Goal: Task Accomplishment & Management: Manage account settings

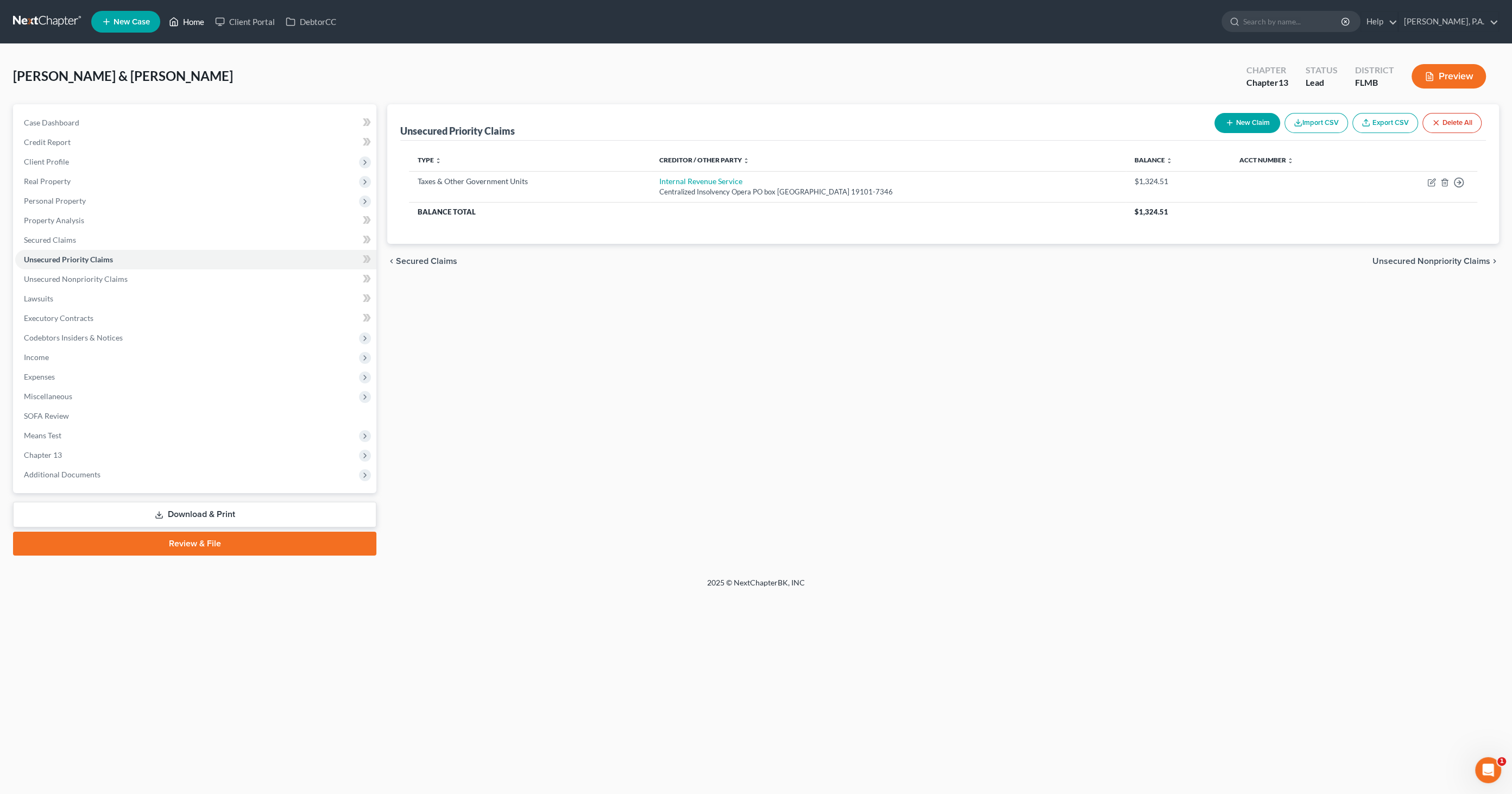
click at [200, 27] on link "Home" at bounding box center [187, 21] width 46 height 19
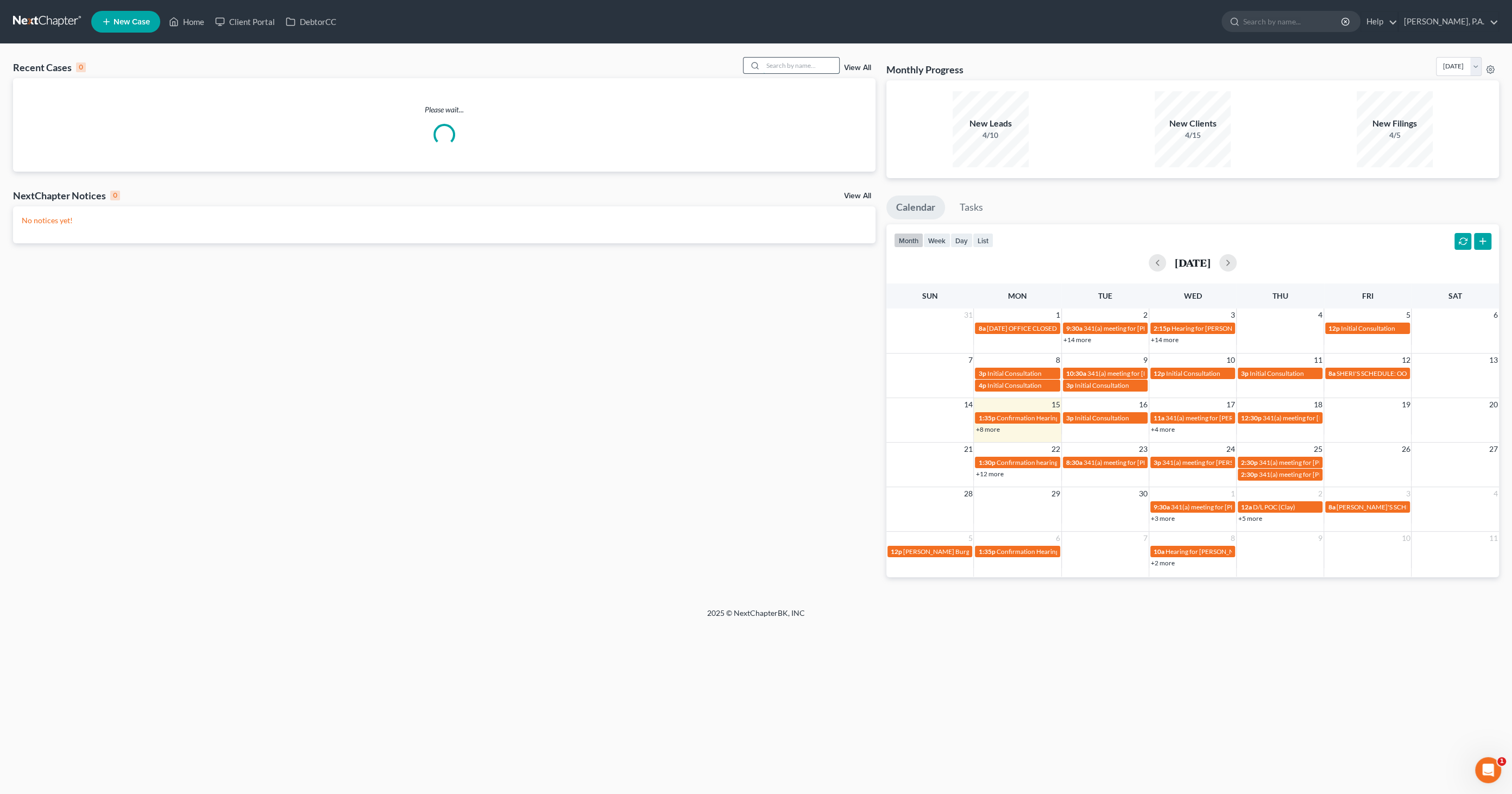
click at [791, 69] on input "search" at bounding box center [801, 65] width 76 height 16
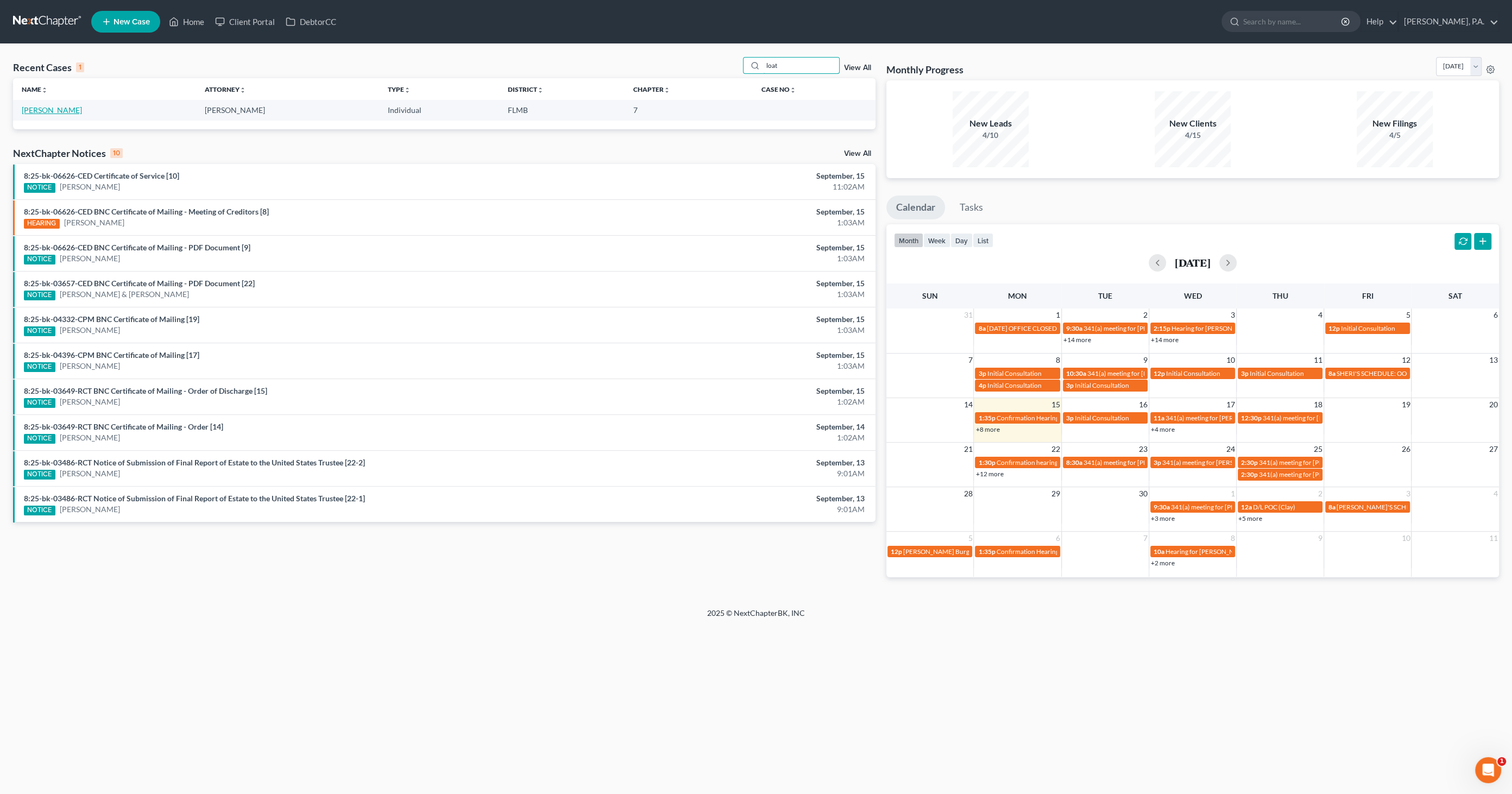
type input "loat"
click at [56, 108] on link "[PERSON_NAME]" at bounding box center [52, 110] width 60 height 9
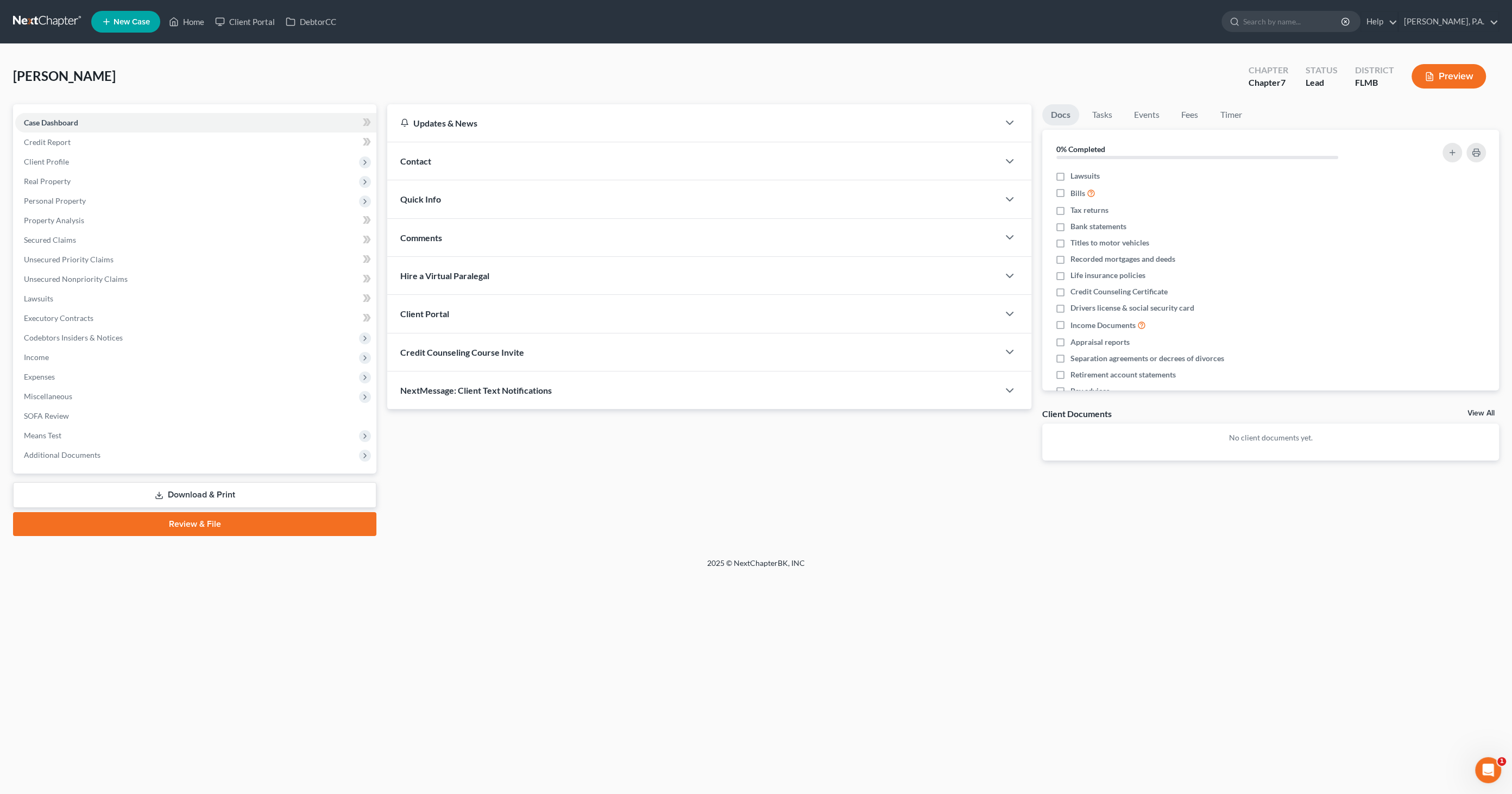
click at [167, 491] on link "Download & Print" at bounding box center [194, 495] width 363 height 25
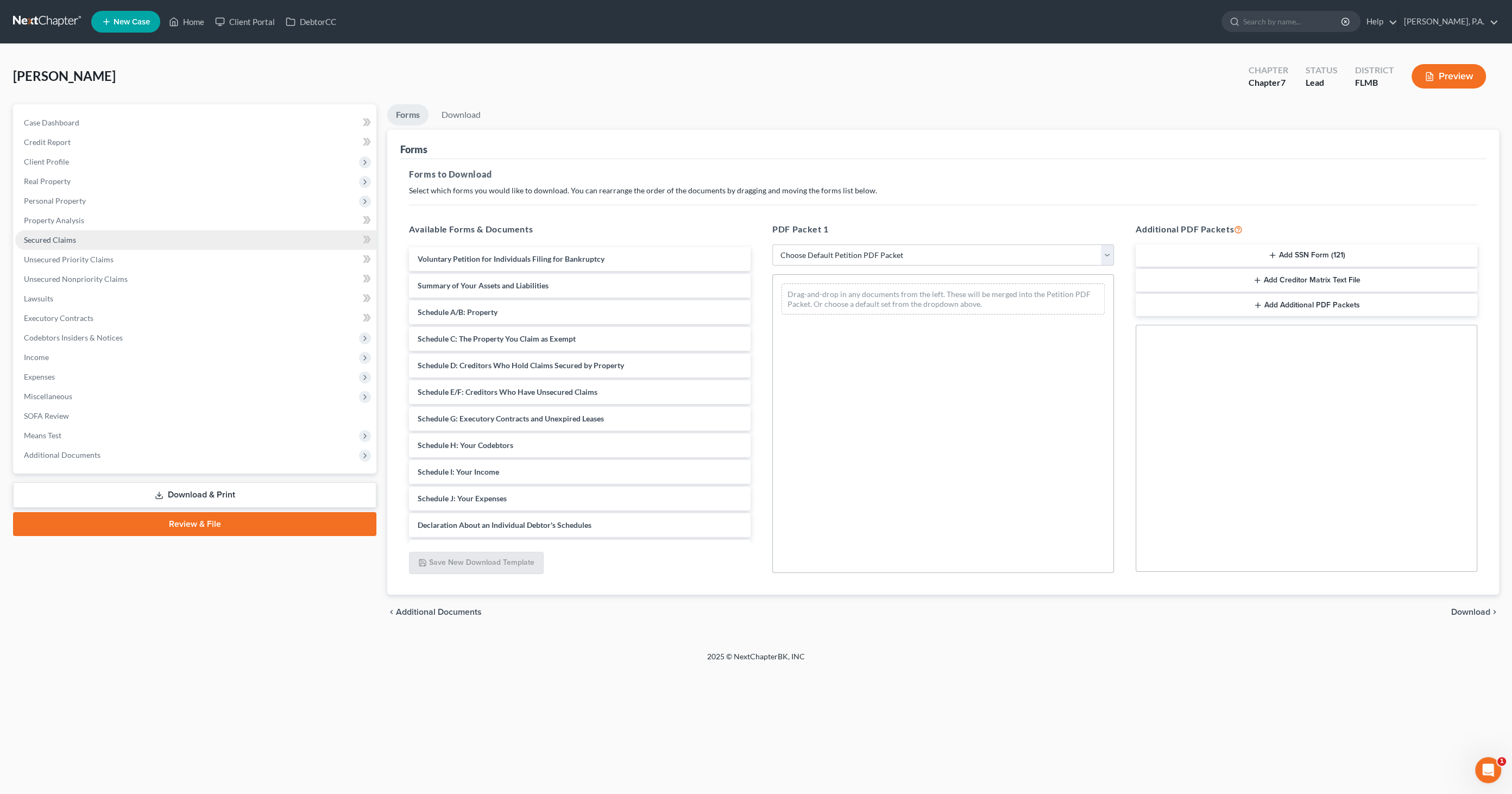
click at [59, 238] on span "Secured Claims" at bounding box center [50, 240] width 52 height 9
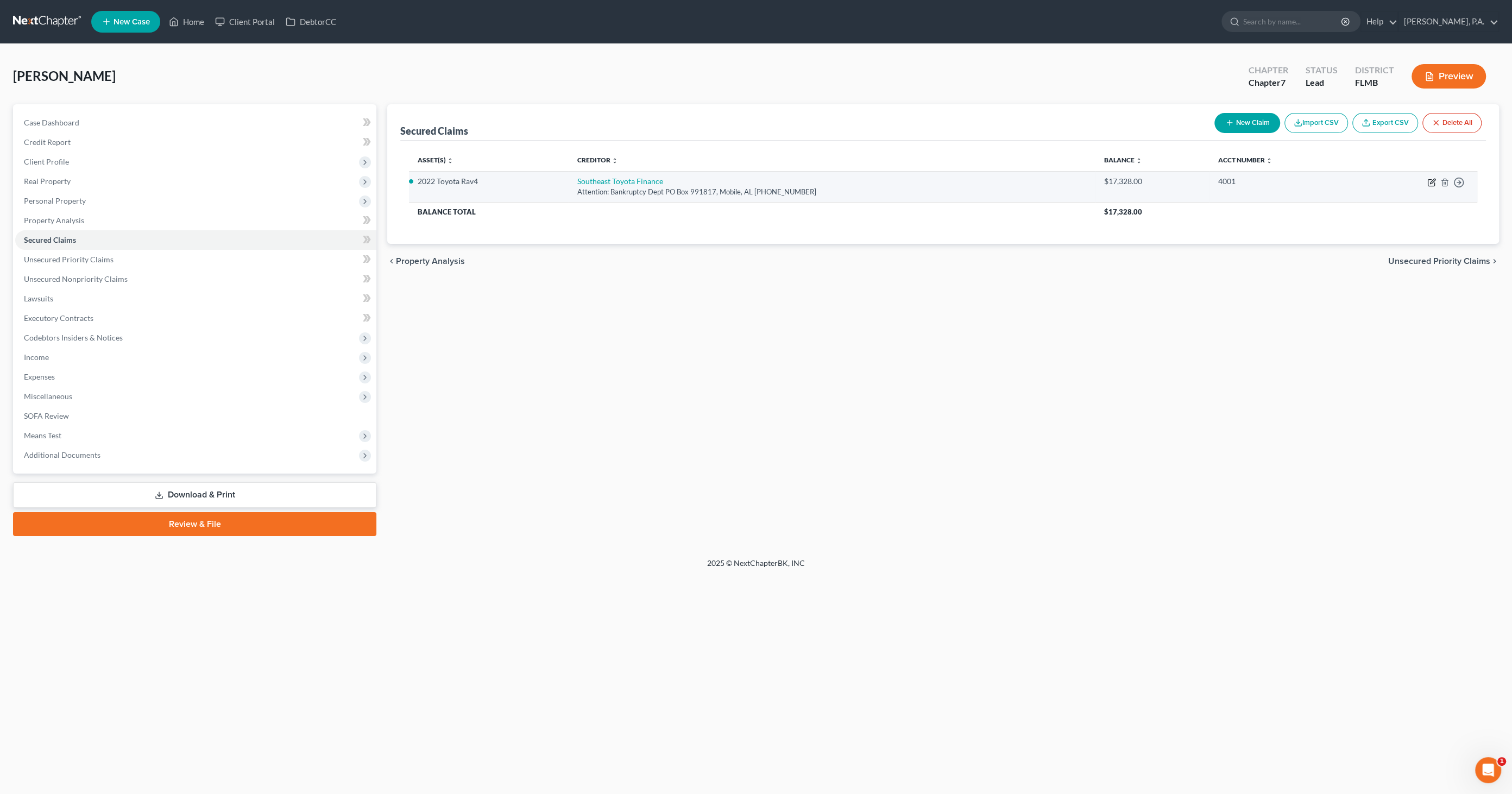
click at [1432, 180] on icon "button" at bounding box center [1432, 181] width 5 height 5
select select "0"
select select "2"
select select "0"
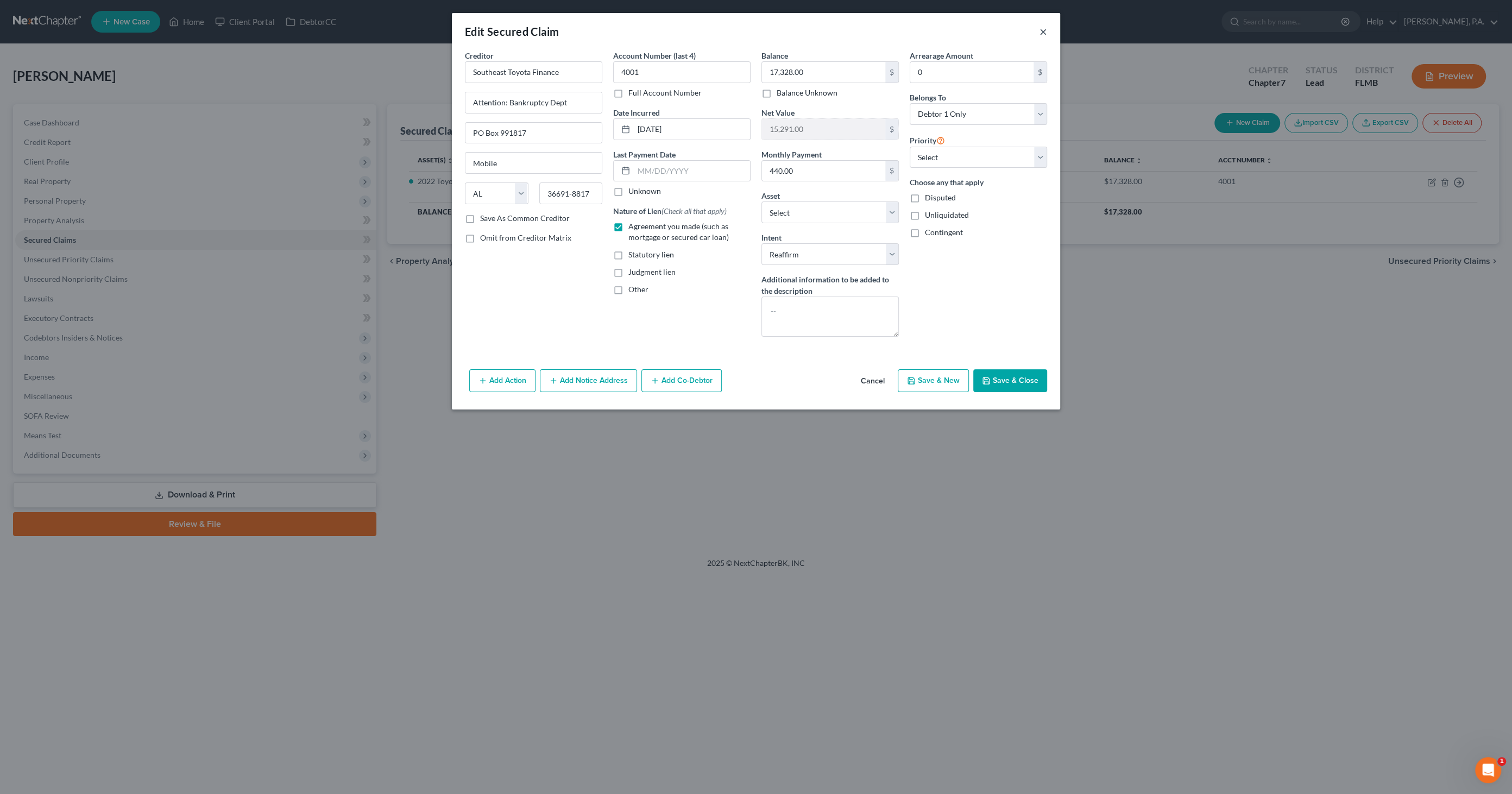
drag, startPoint x: 1045, startPoint y: 28, endPoint x: 1032, endPoint y: 35, distance: 14.8
click at [1045, 28] on button "×" at bounding box center [1043, 32] width 8 height 13
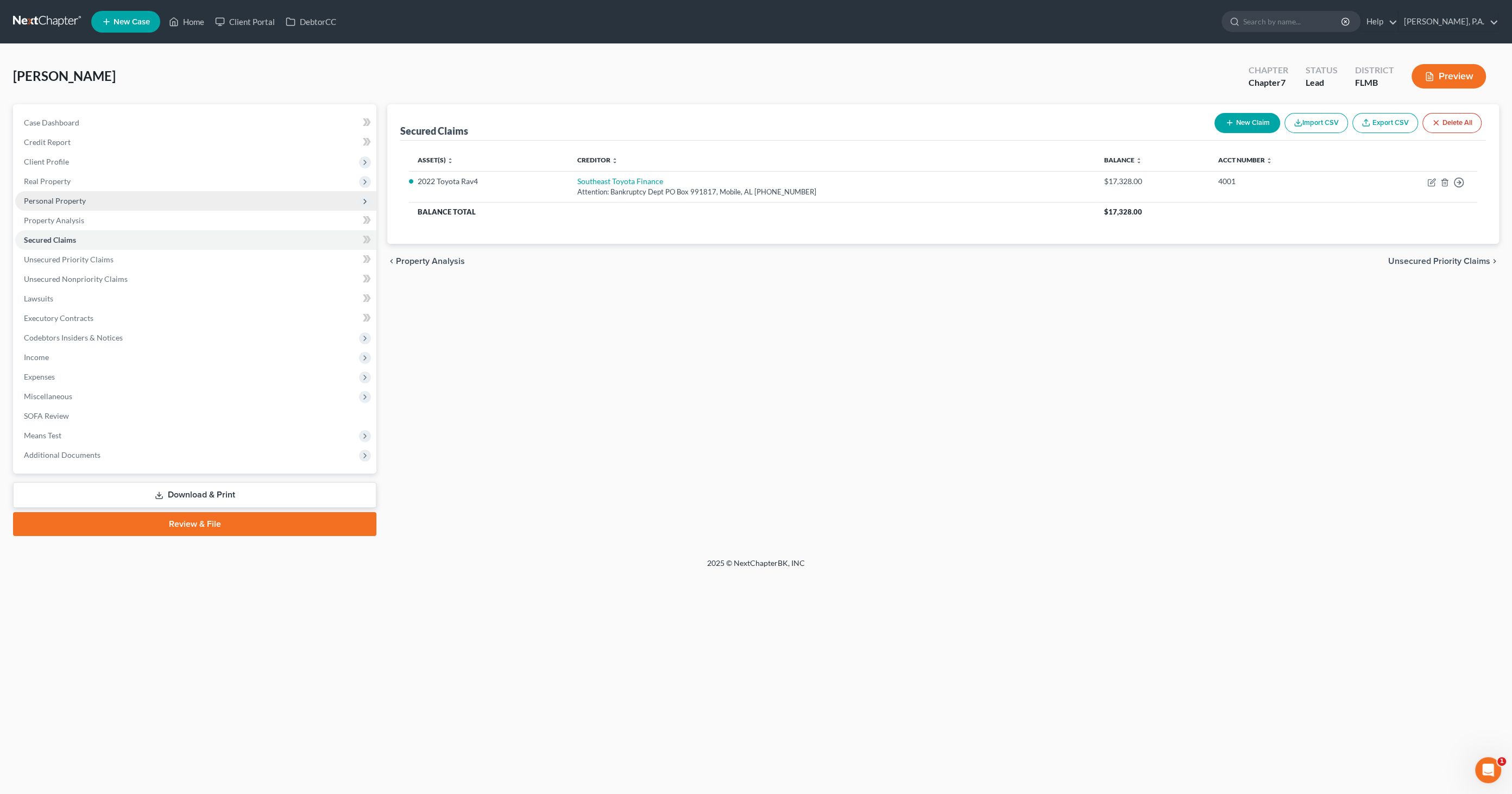
click at [57, 201] on span "Personal Property" at bounding box center [55, 201] width 62 height 9
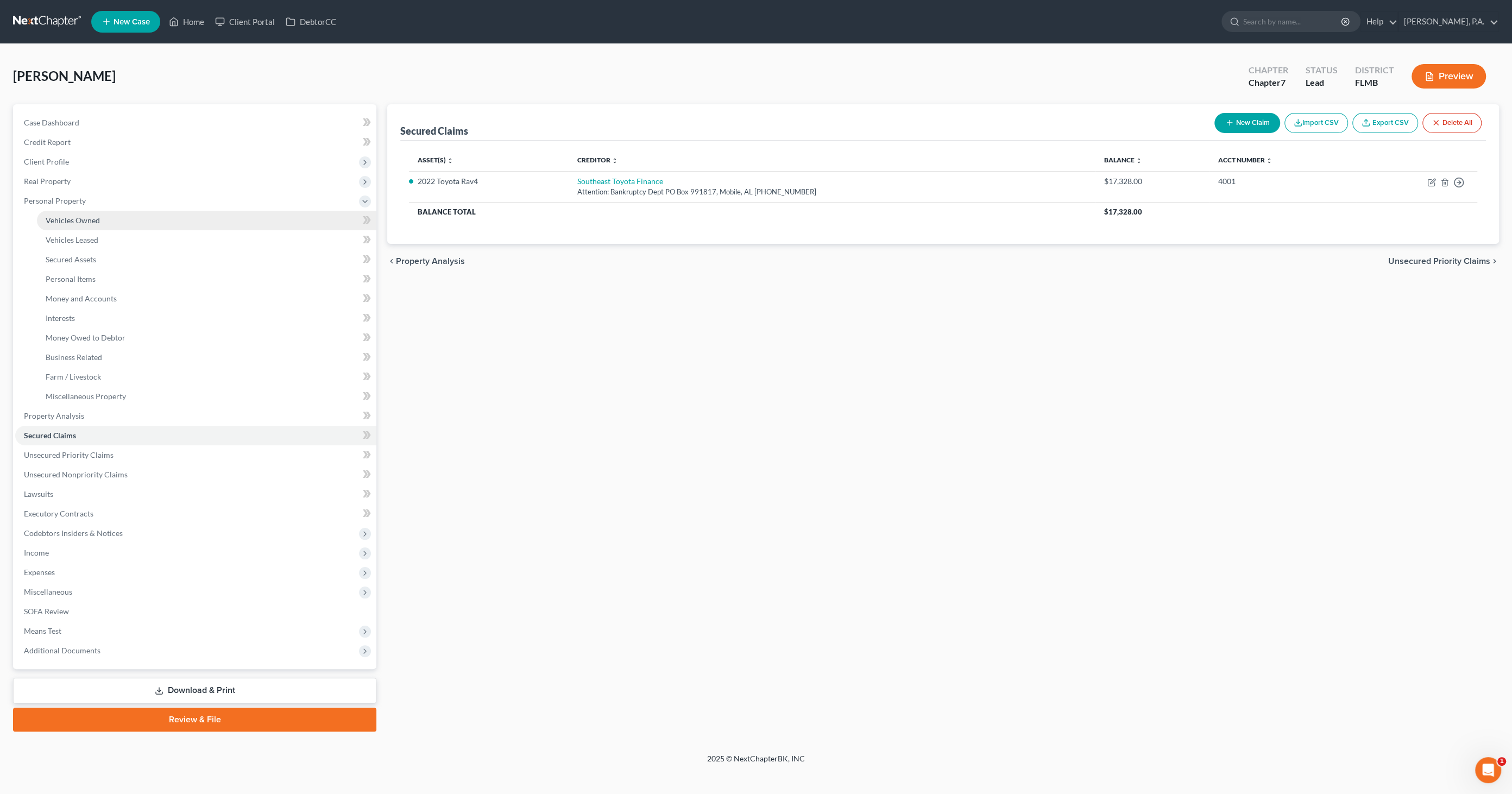
click at [68, 217] on span "Vehicles Owned" at bounding box center [73, 220] width 55 height 9
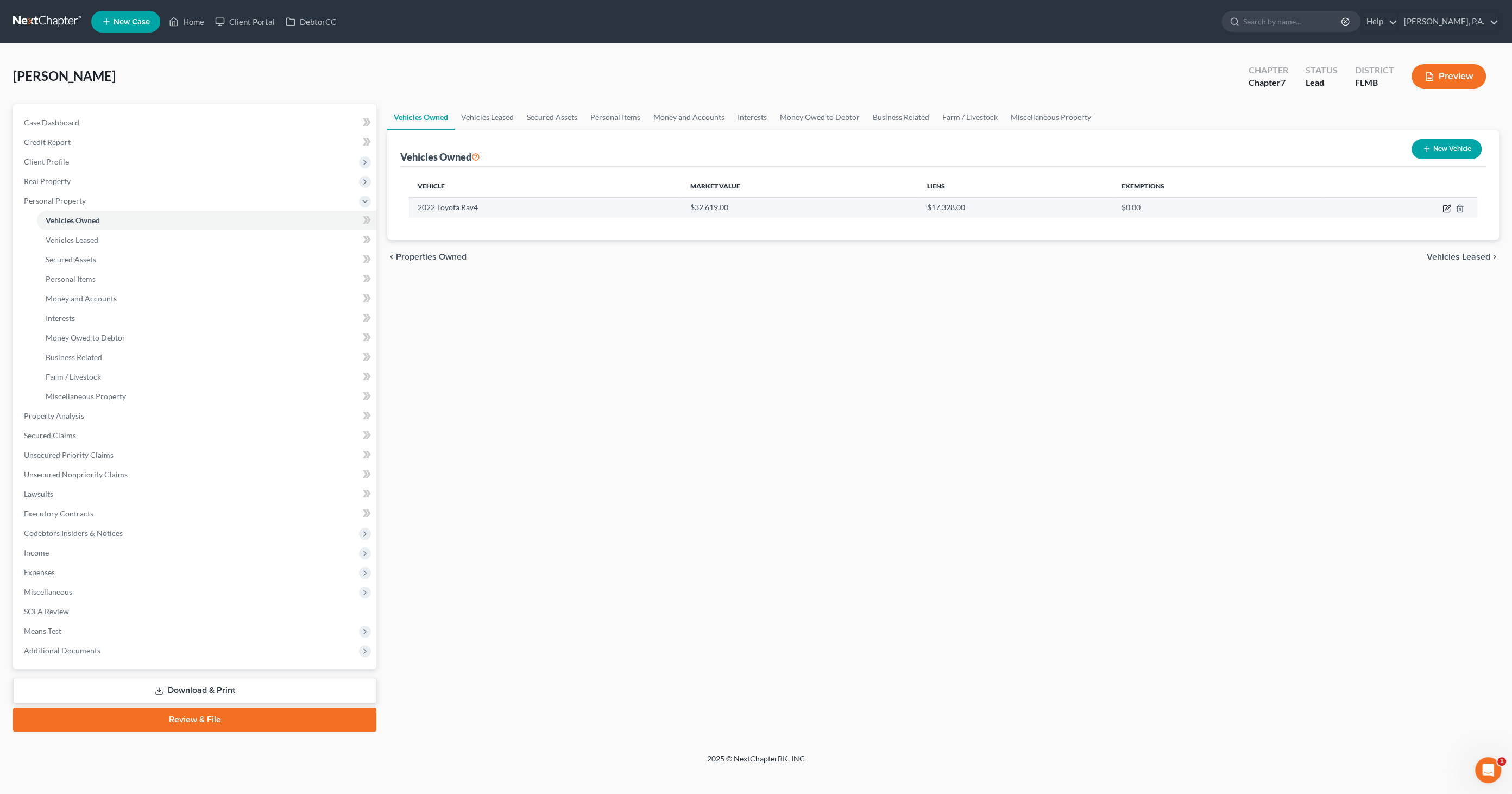
click at [1443, 207] on icon "button" at bounding box center [1447, 208] width 9 height 9
select select "0"
select select "4"
select select "3"
select select "0"
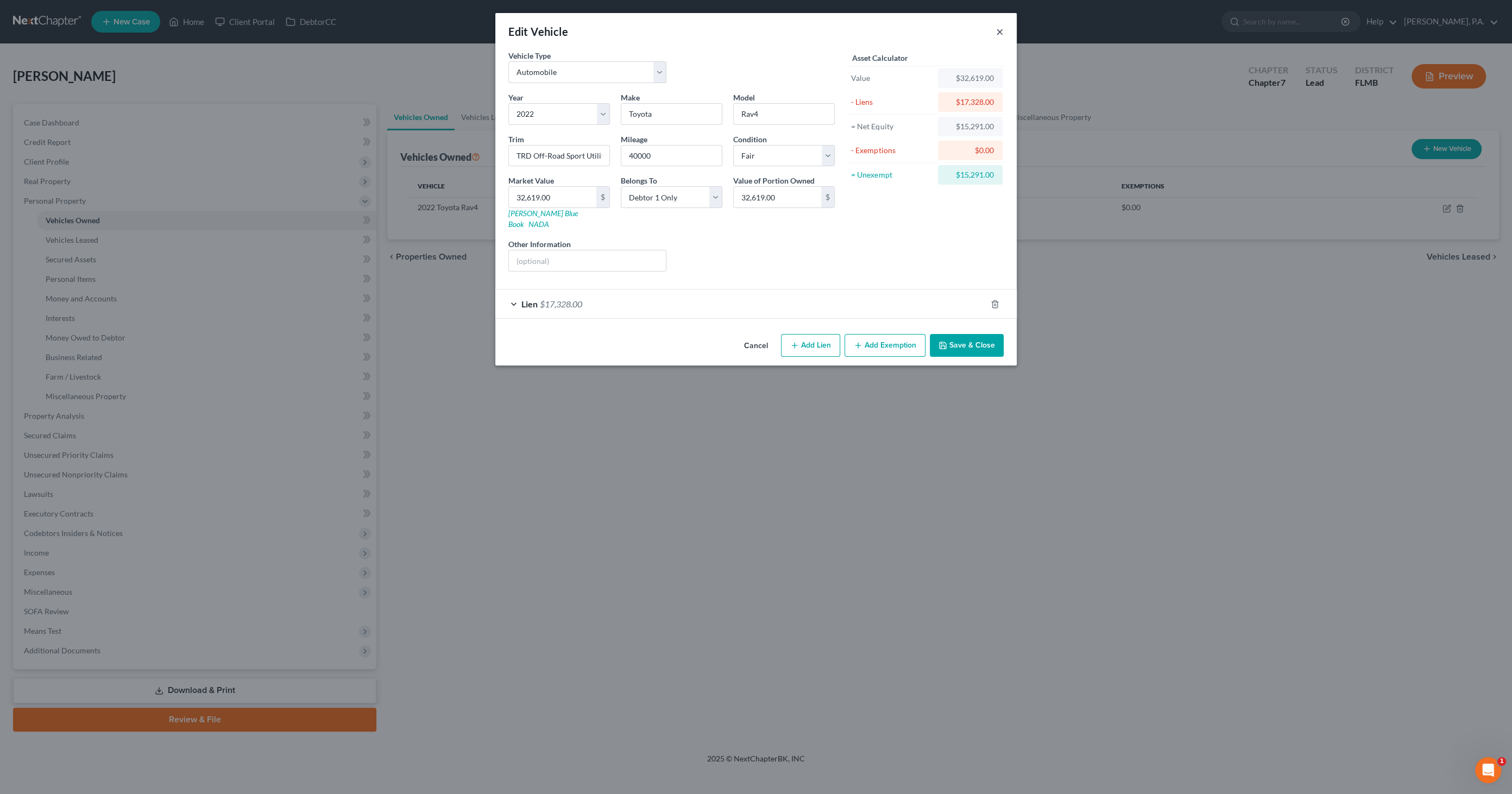
click at [1000, 31] on button "×" at bounding box center [1000, 32] width 8 height 13
